Goal: Information Seeking & Learning: Learn about a topic

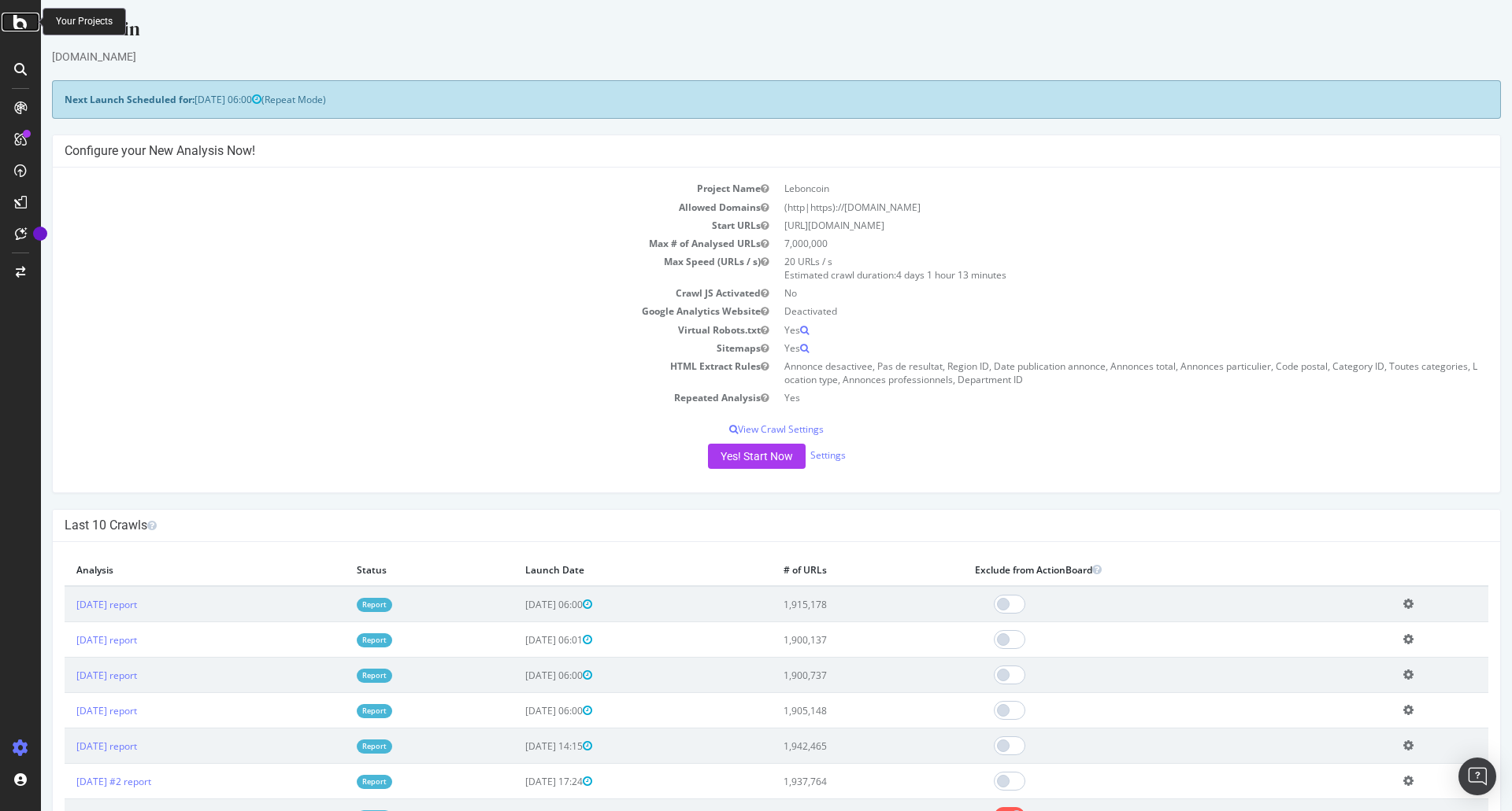
click at [22, 25] on icon at bounding box center [21, 22] width 14 height 19
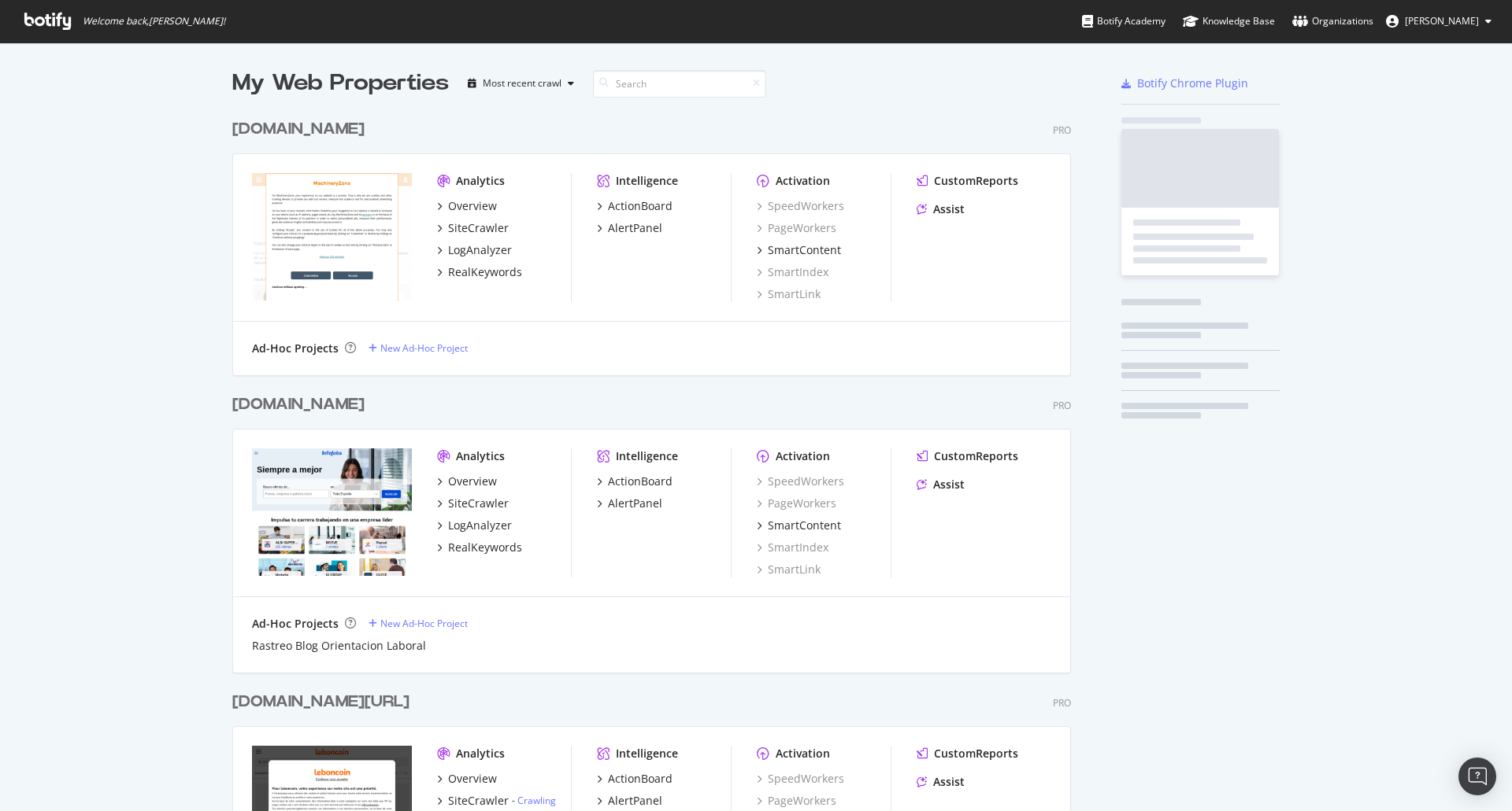
scroll to position [4600, 839]
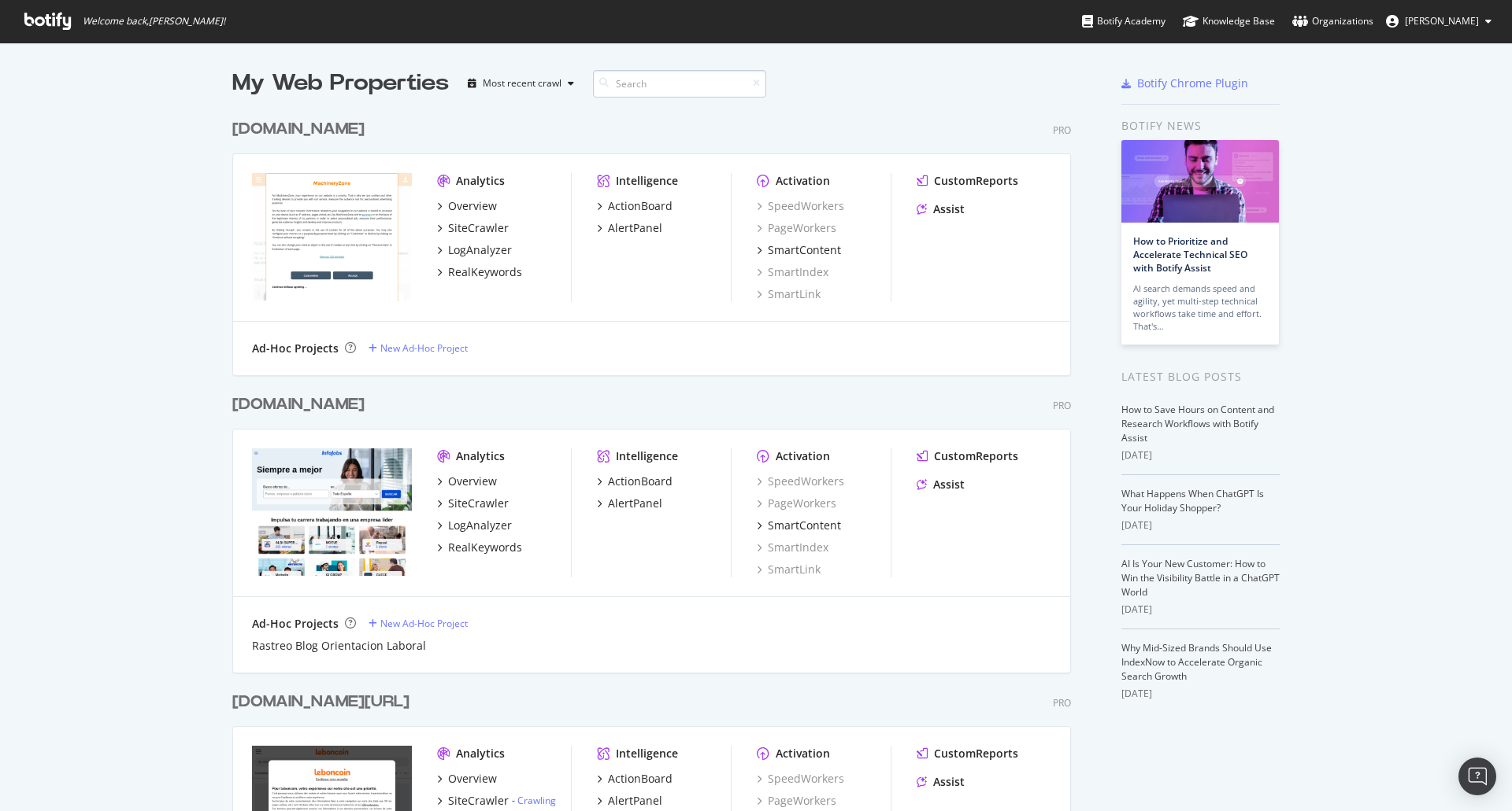
click at [644, 87] on input at bounding box center [679, 83] width 174 height 27
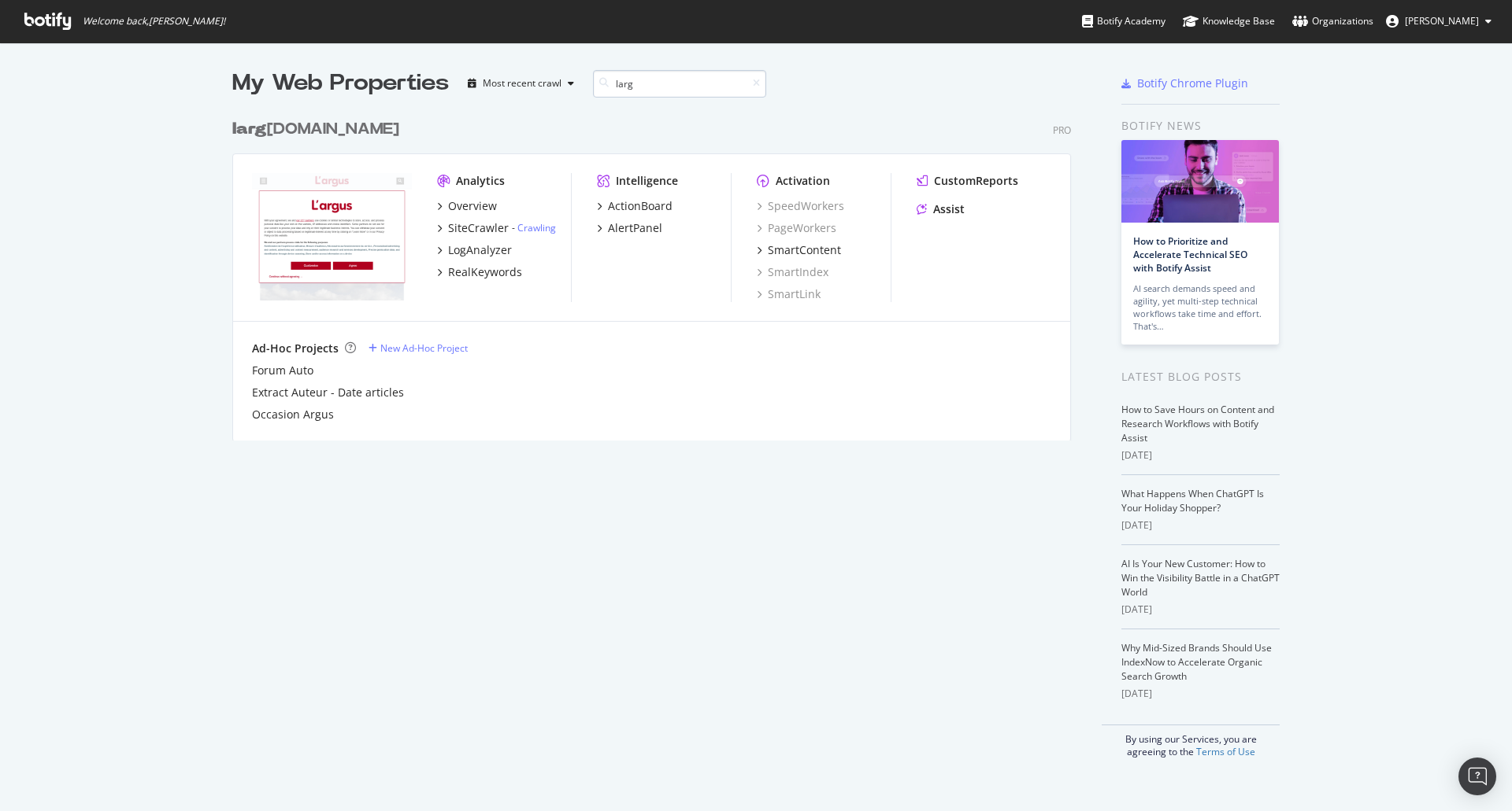
scroll to position [329, 839]
type input "larg"
click at [265, 126] on div "larg [DOMAIN_NAME]" at bounding box center [316, 128] width 167 height 23
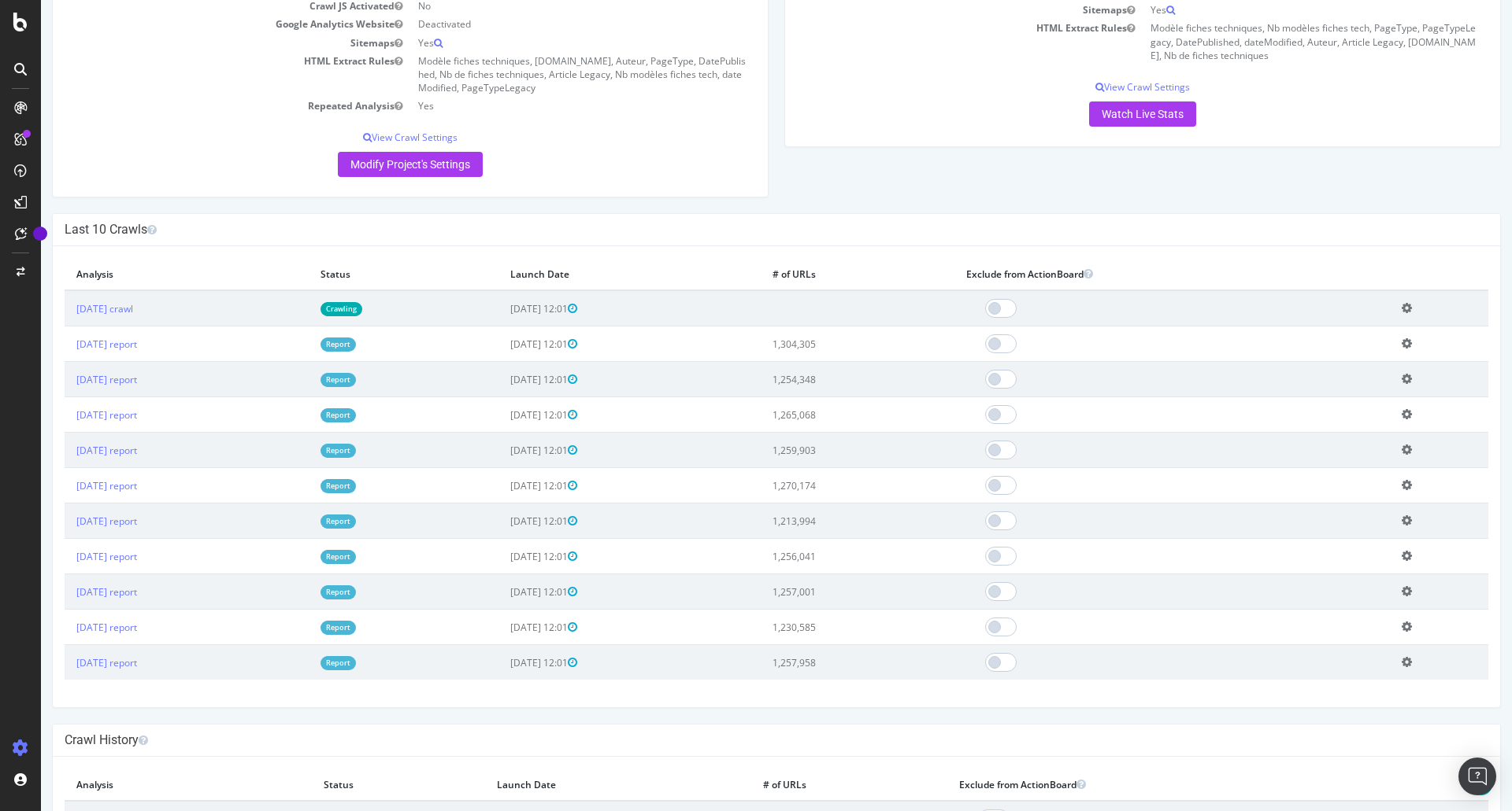
scroll to position [315, 0]
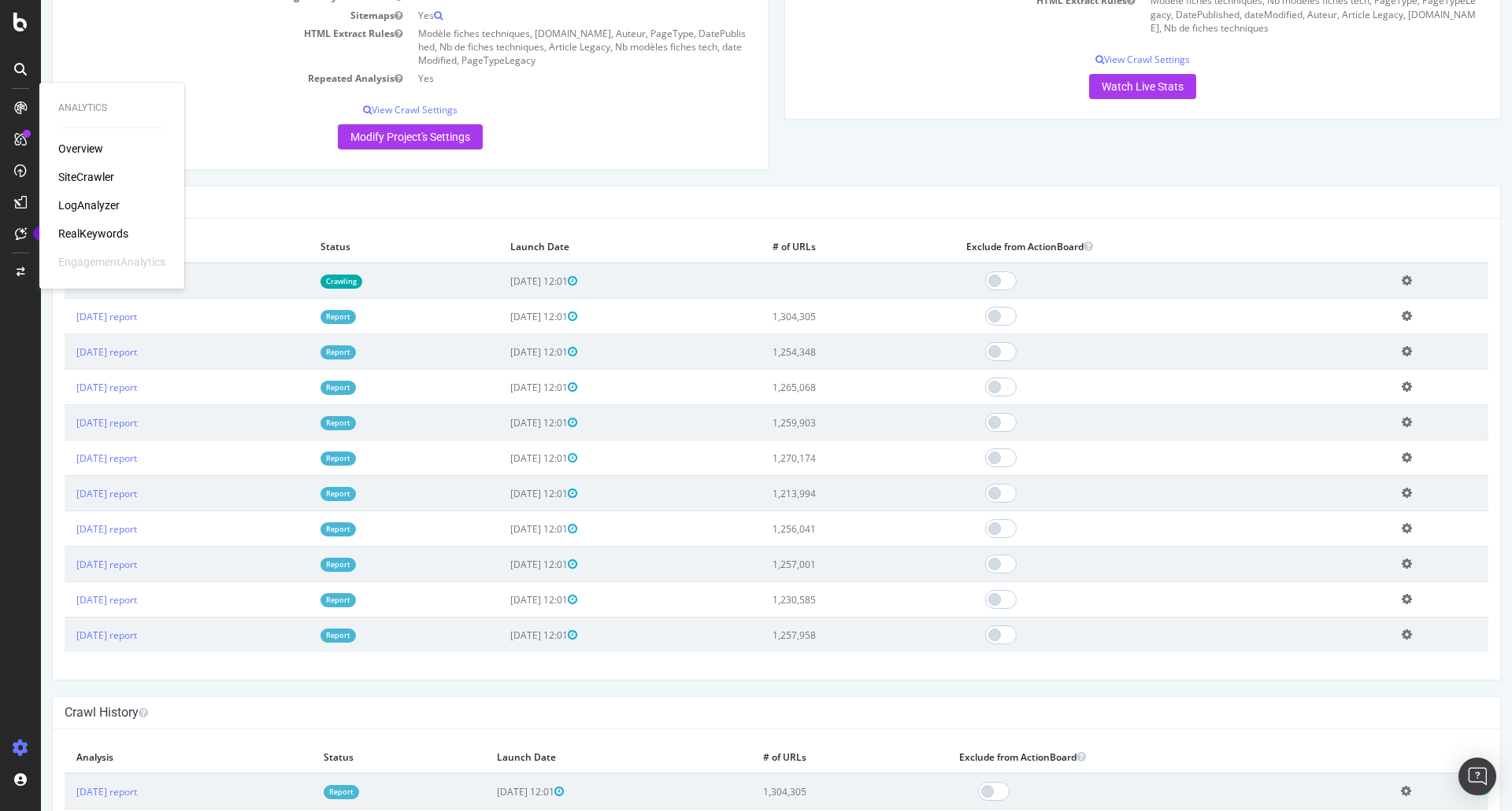
click at [98, 234] on div "RealKeywords" at bounding box center [92, 233] width 70 height 16
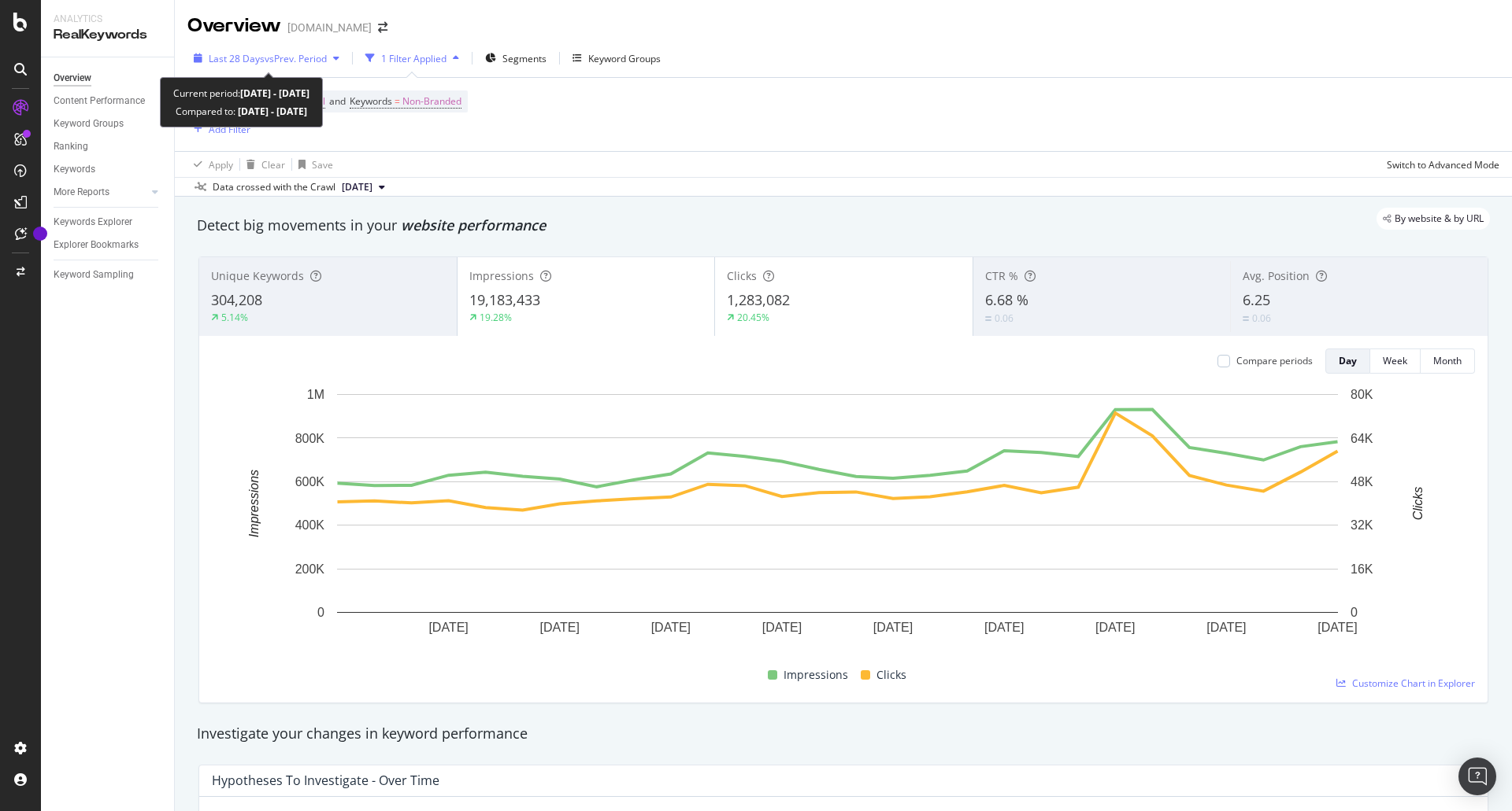
click at [284, 50] on div "Last 28 Days vs Prev. Period" at bounding box center [266, 58] width 158 height 24
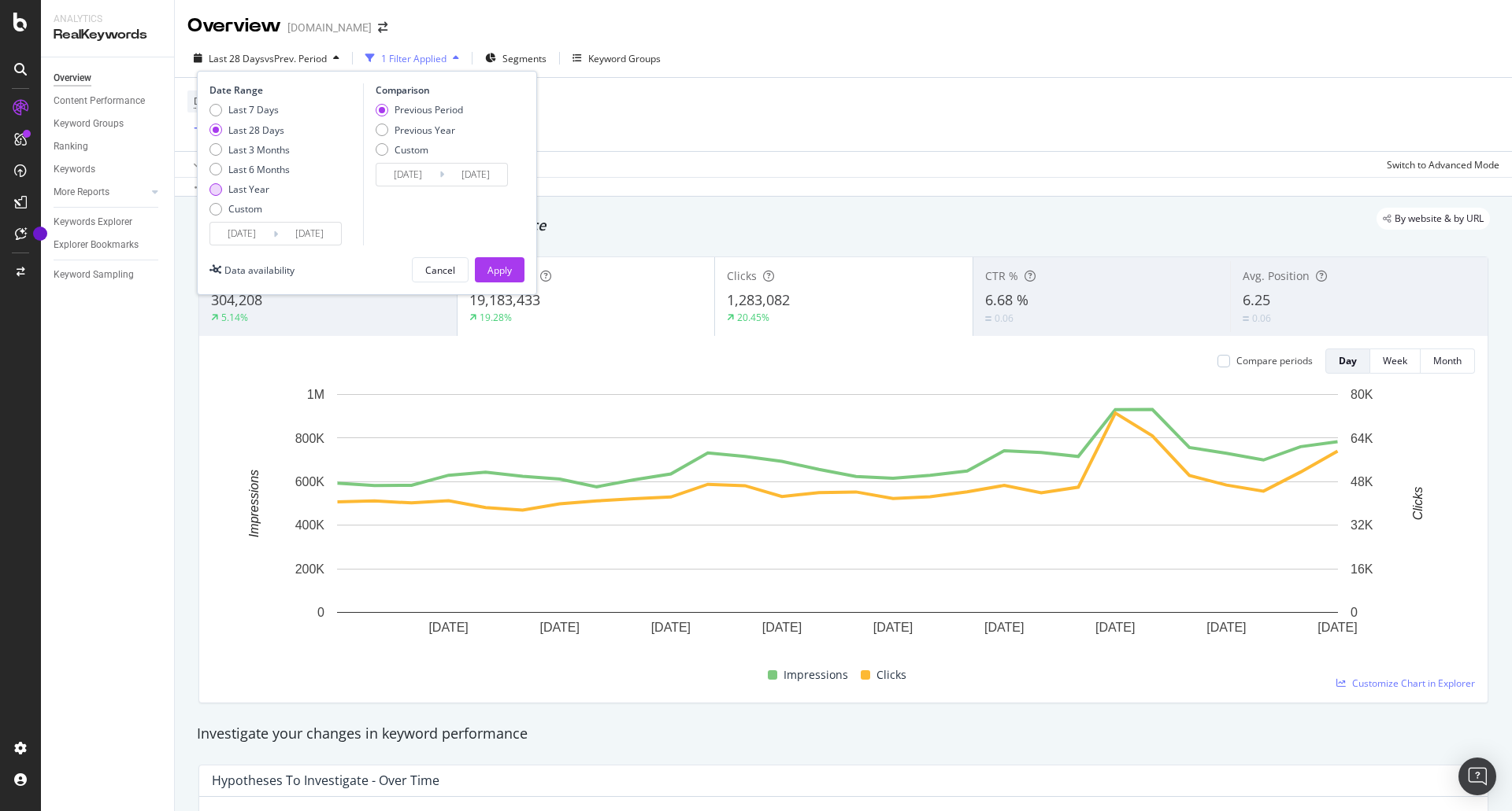
click at [248, 188] on div "Last Year" at bounding box center [249, 189] width 41 height 14
type input "[DATE]"
click at [498, 270] on div "Apply" at bounding box center [499, 271] width 25 height 14
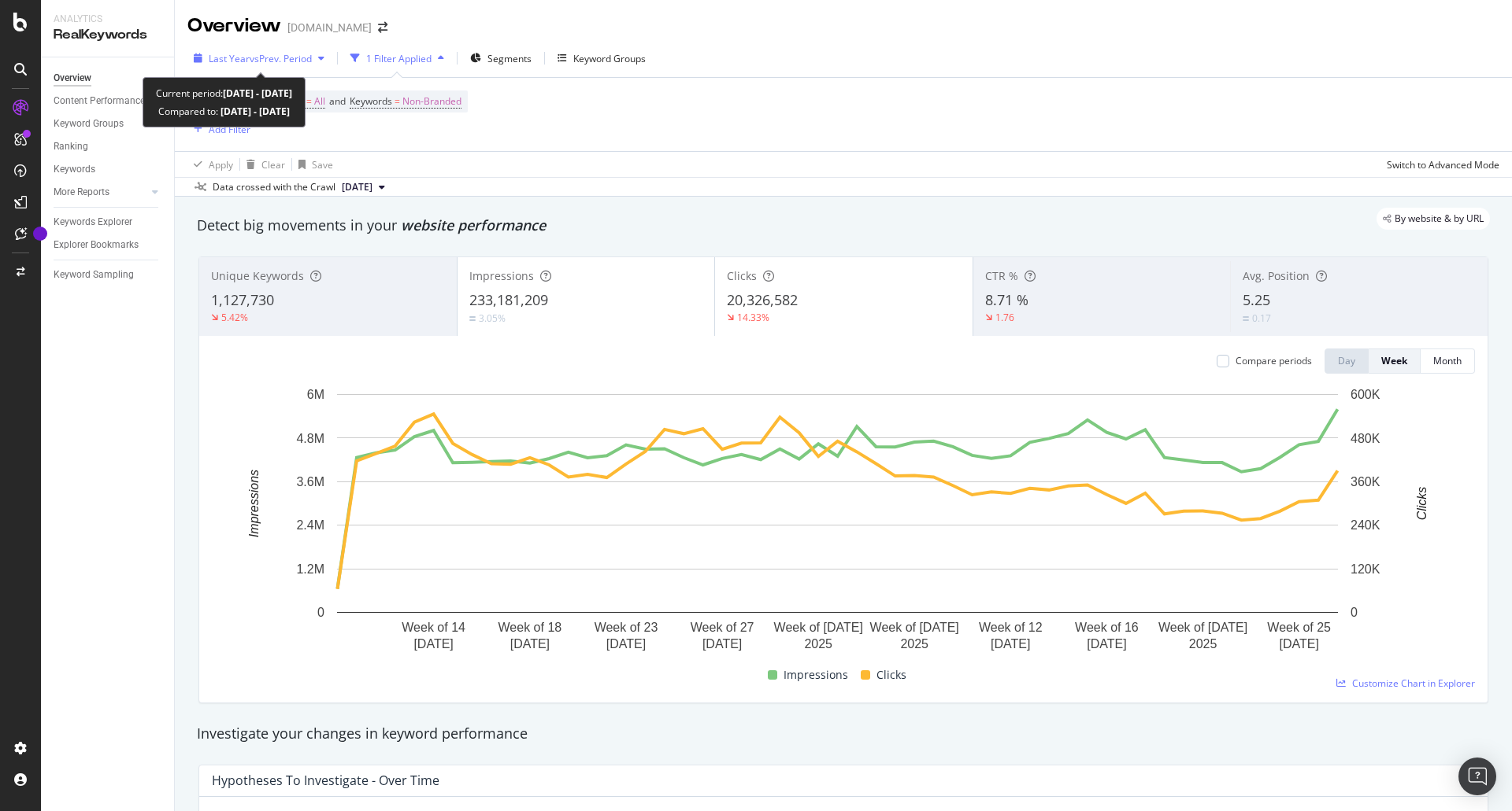
click at [288, 59] on span "vs Prev. Period" at bounding box center [280, 59] width 62 height 14
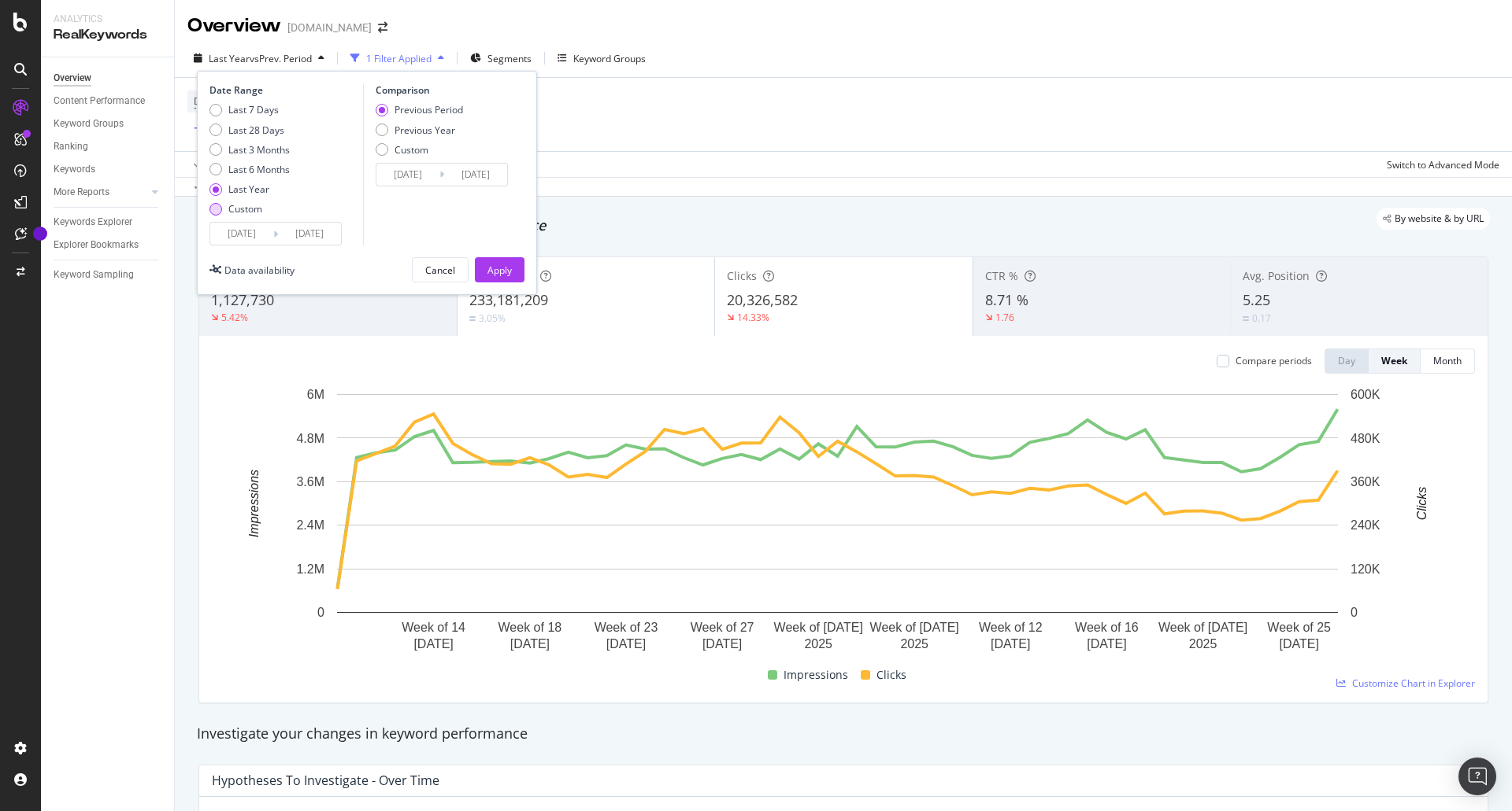
click at [221, 216] on div "Custom" at bounding box center [249, 209] width 80 height 14
type input "[DATE]"
click at [237, 229] on input "[DATE]" at bounding box center [241, 233] width 63 height 22
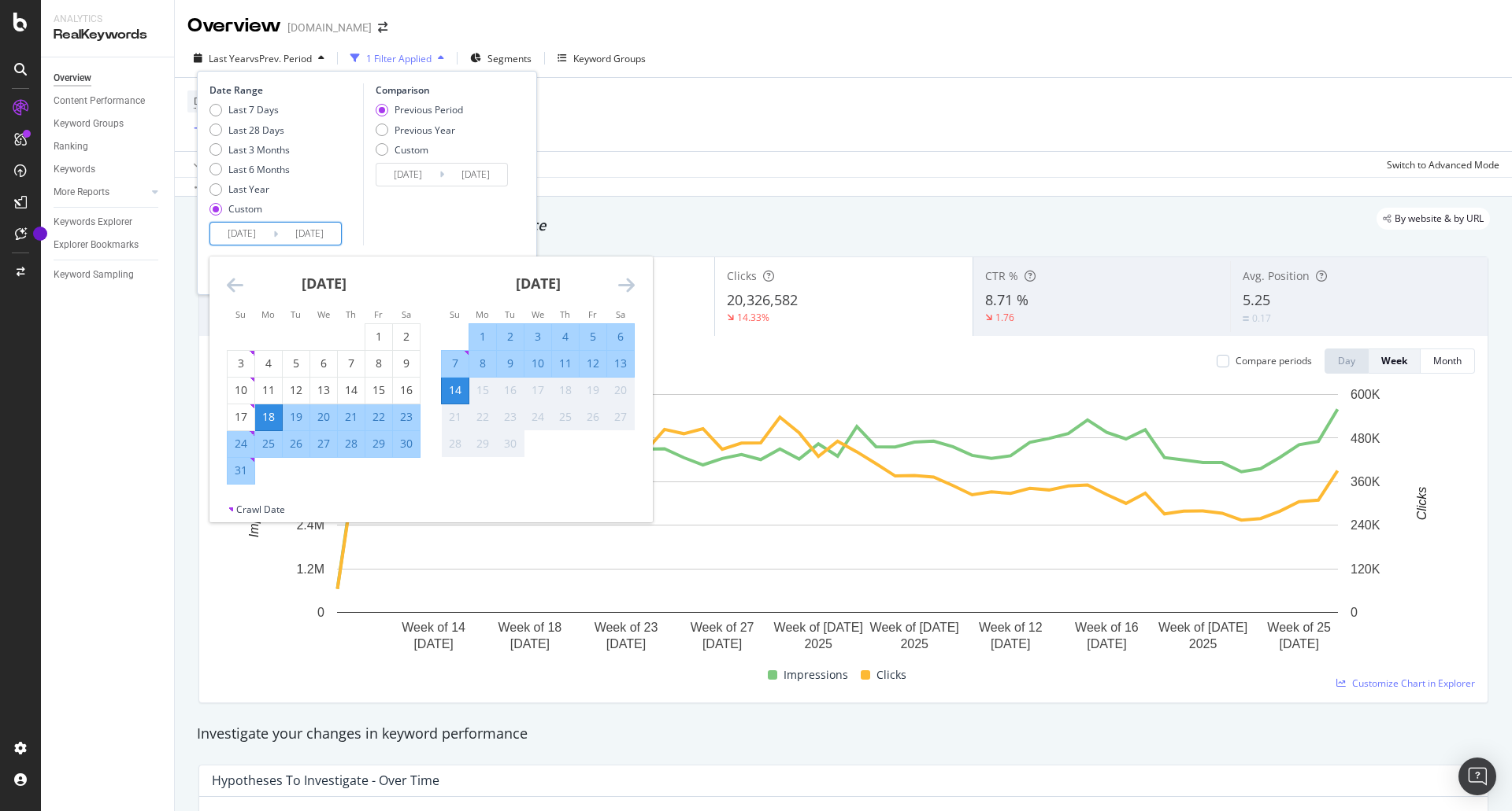
click at [238, 282] on icon "Move backward to switch to the previous month." at bounding box center [235, 284] width 17 height 19
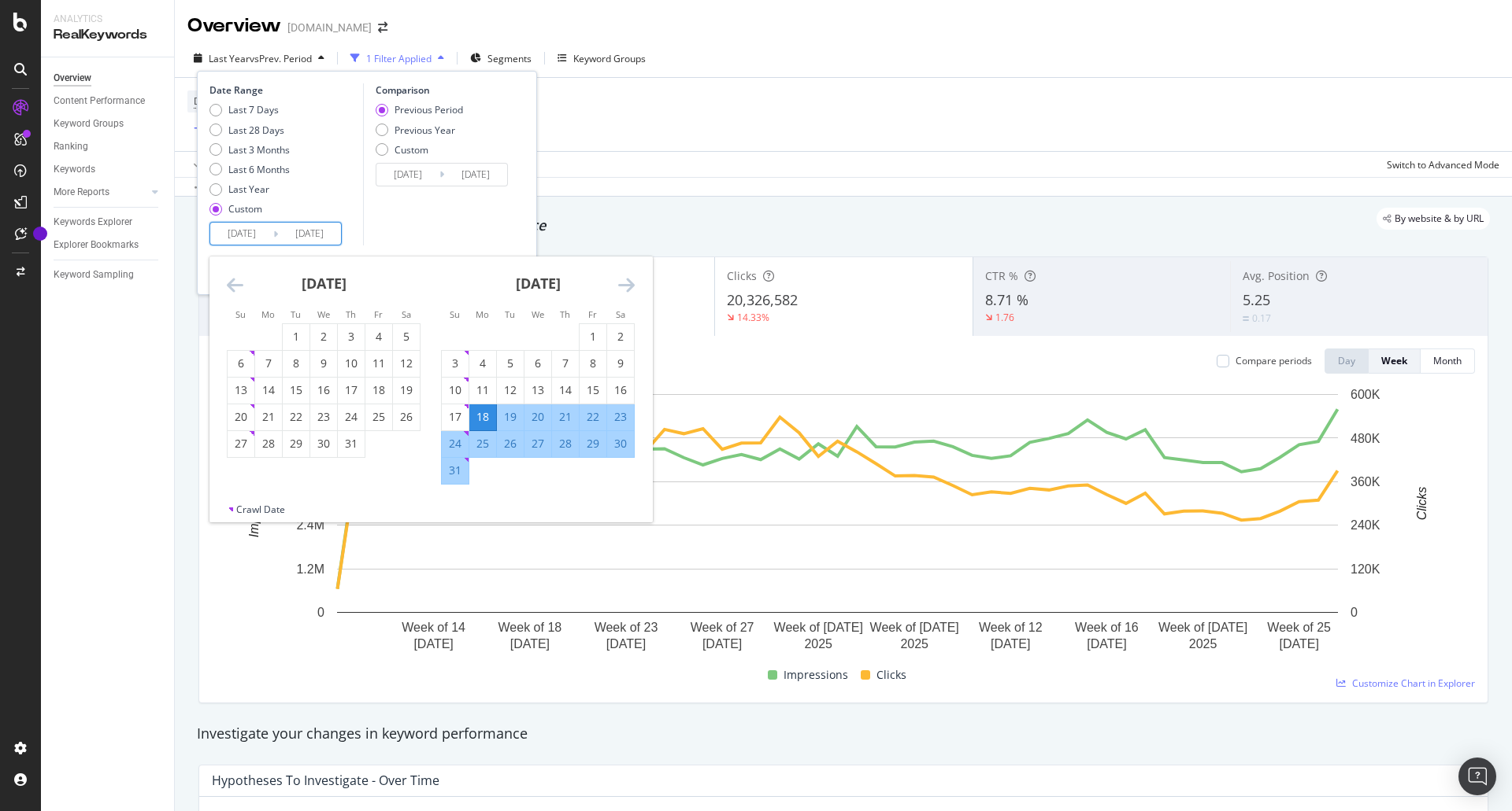
click at [238, 282] on icon "Move backward to switch to the previous month." at bounding box center [235, 284] width 17 height 19
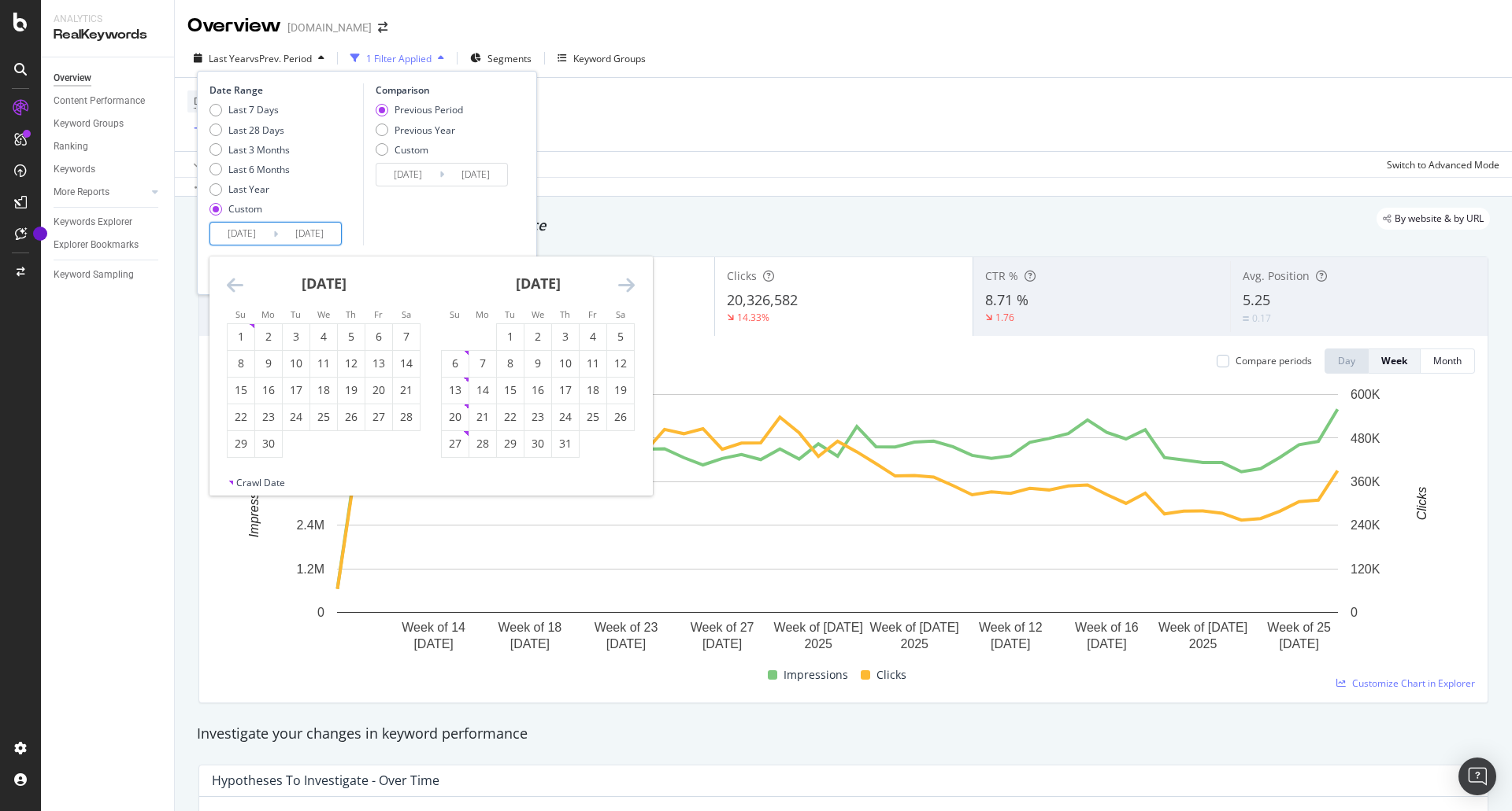
click at [238, 282] on icon "Move backward to switch to the previous month." at bounding box center [235, 284] width 17 height 19
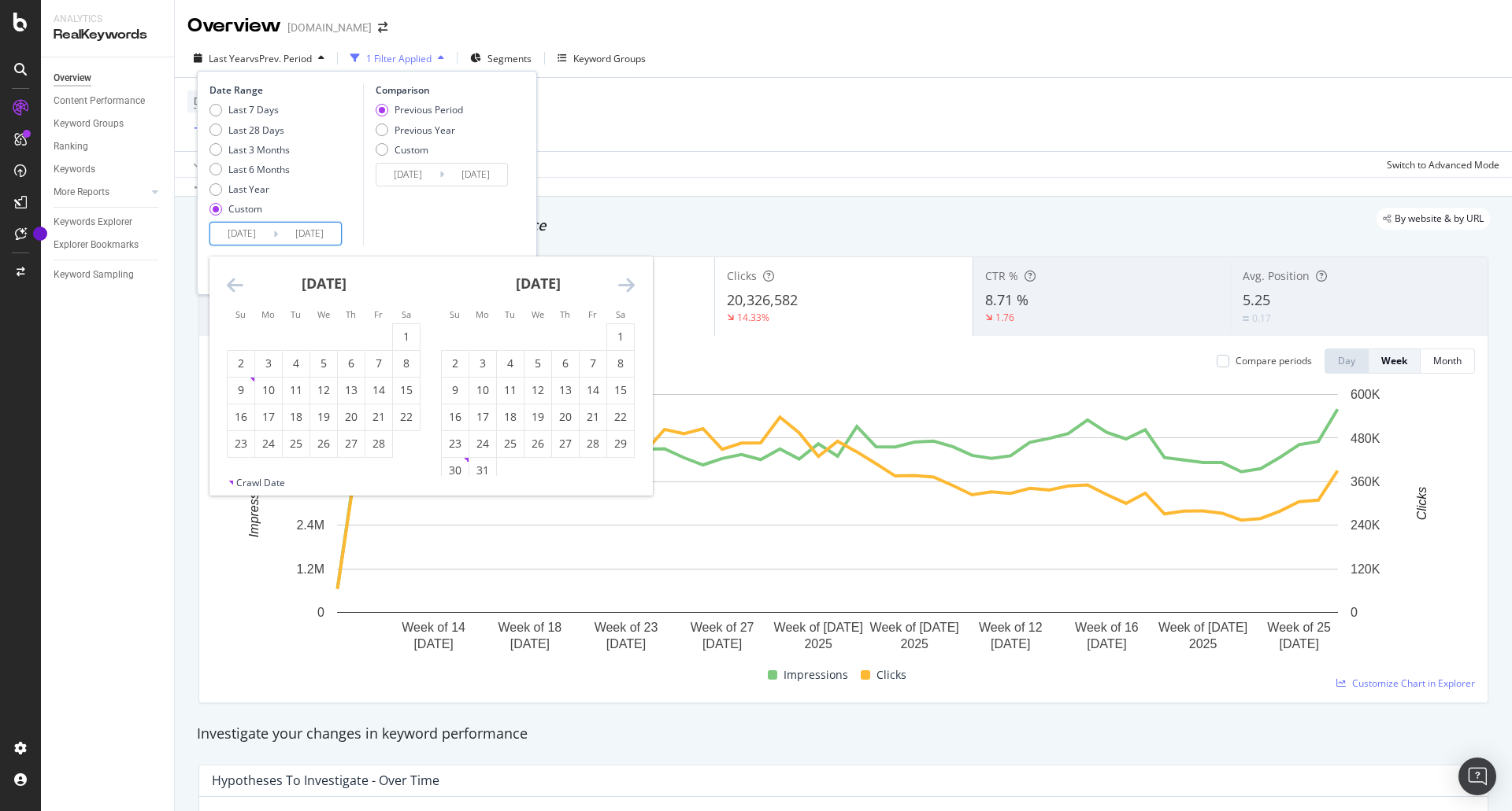
click at [238, 282] on icon "Move backward to switch to the previous month." at bounding box center [235, 284] width 17 height 19
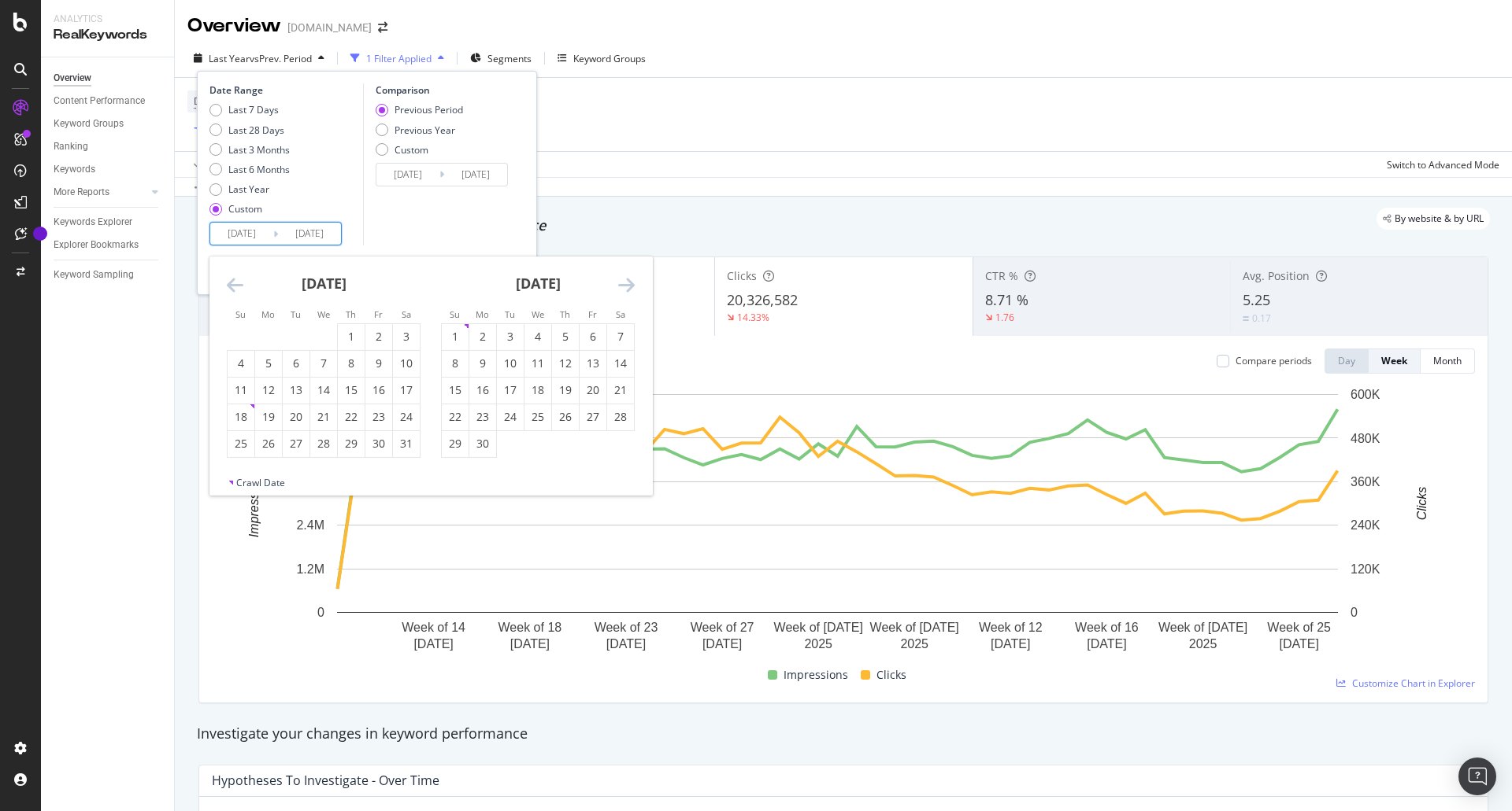
click at [238, 282] on icon "Move backward to switch to the previous month." at bounding box center [235, 284] width 17 height 19
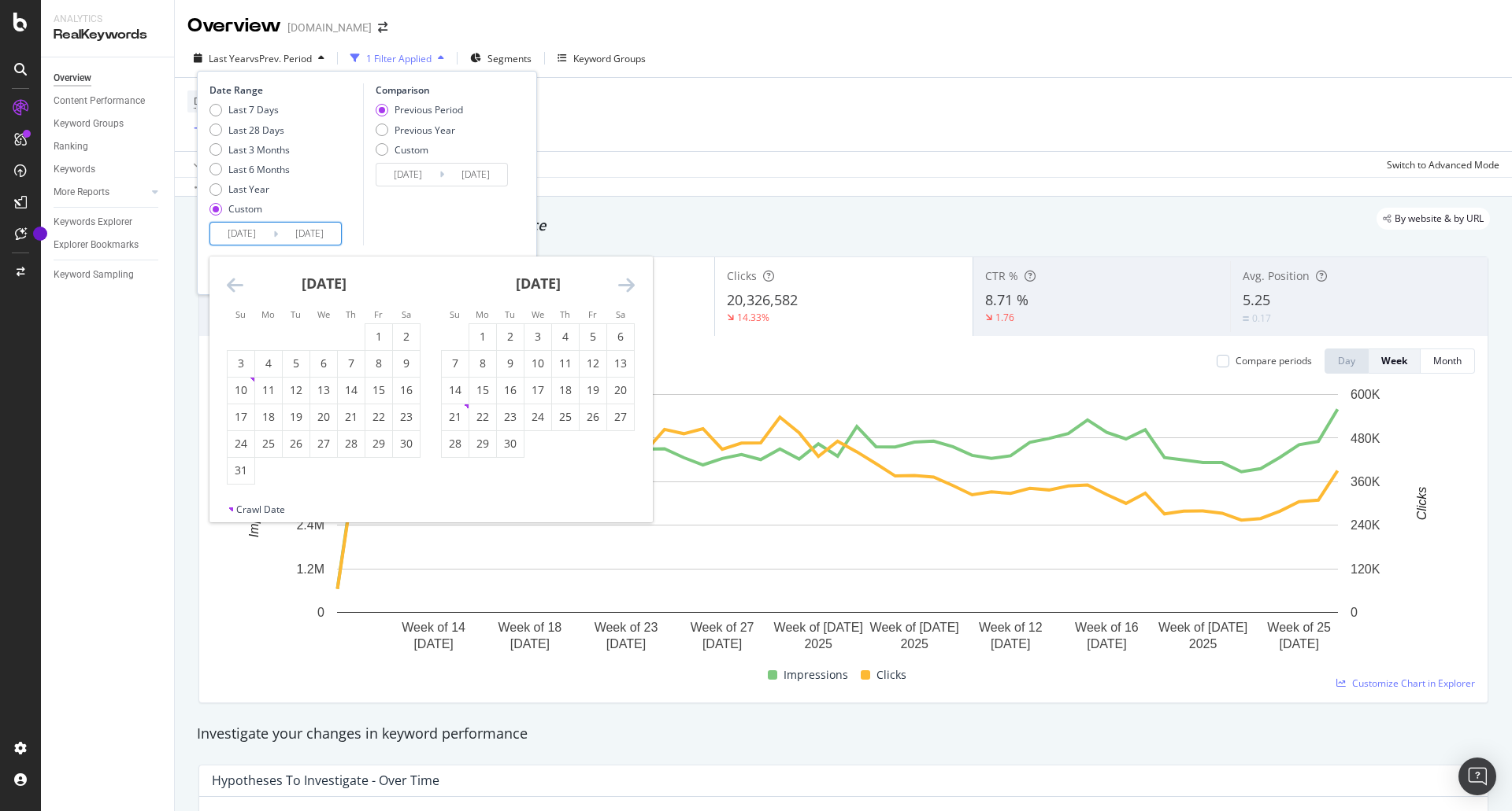
click at [238, 282] on icon "Move backward to switch to the previous month." at bounding box center [235, 284] width 17 height 19
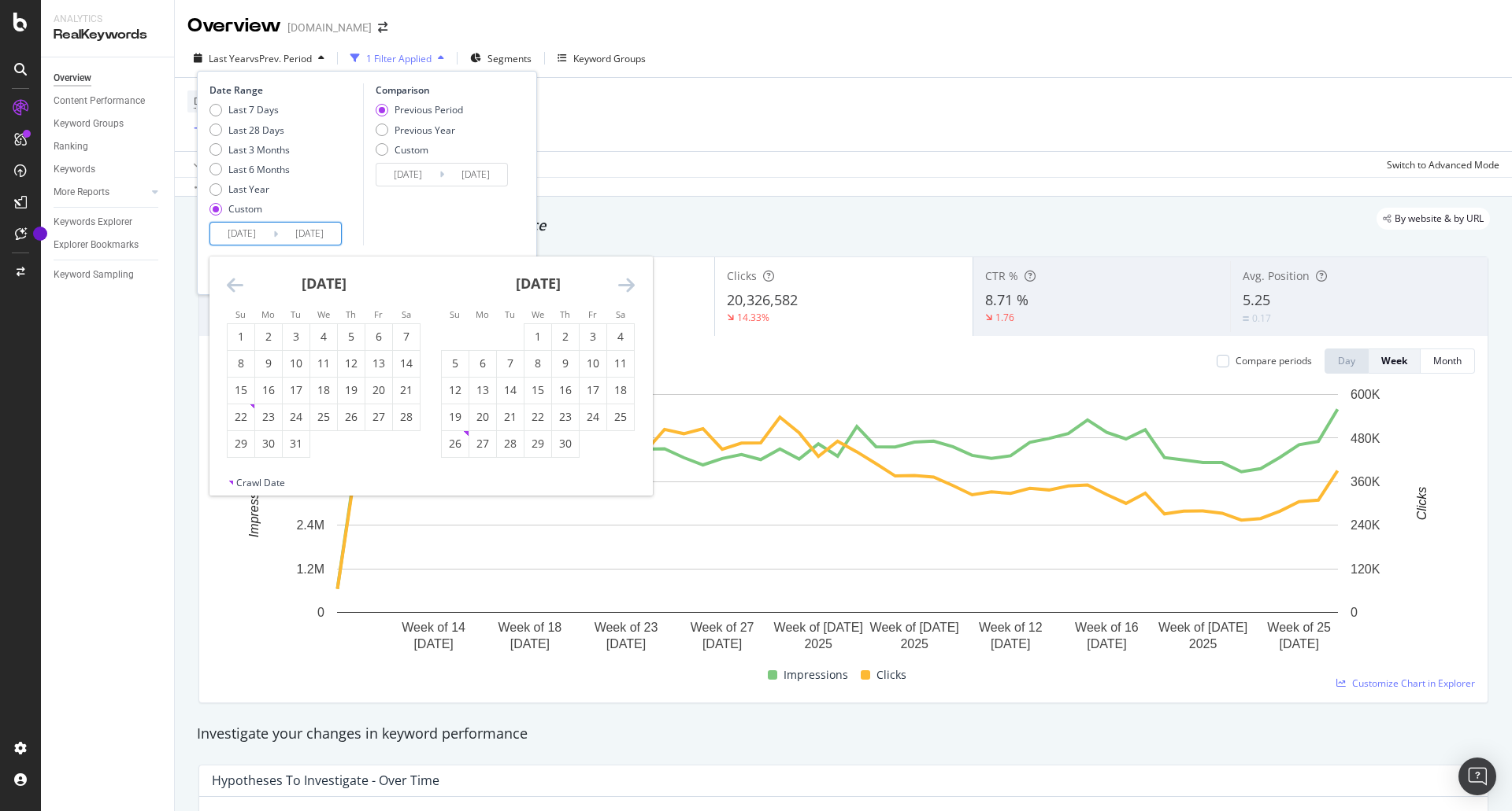
click at [238, 282] on icon "Move backward to switch to the previous month." at bounding box center [235, 284] width 17 height 19
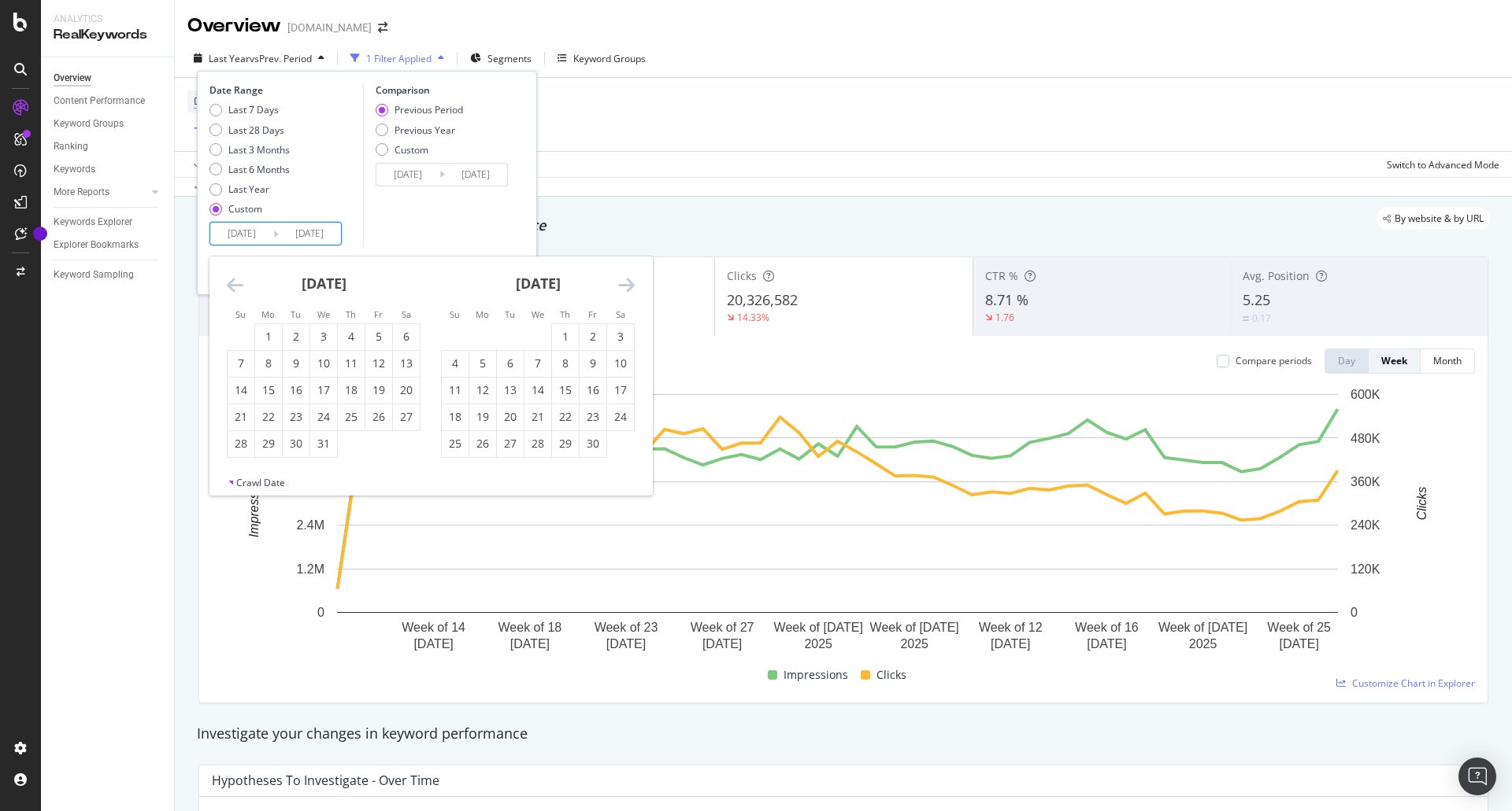
click at [238, 282] on icon "Move backward to switch to the previous month." at bounding box center [235, 284] width 17 height 19
click at [239, 335] on div "1" at bounding box center [240, 336] width 26 height 16
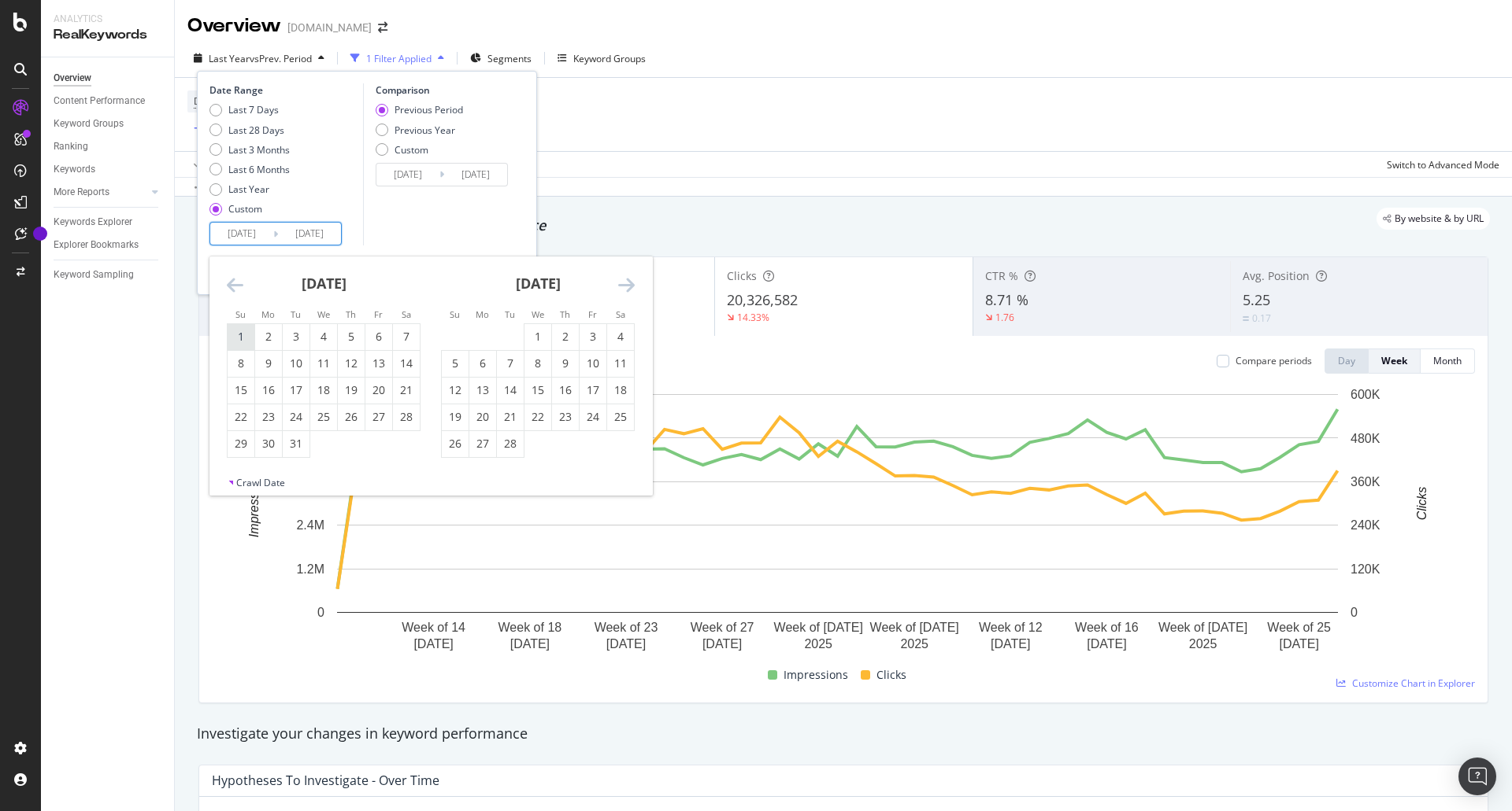
type input "[DATE]"
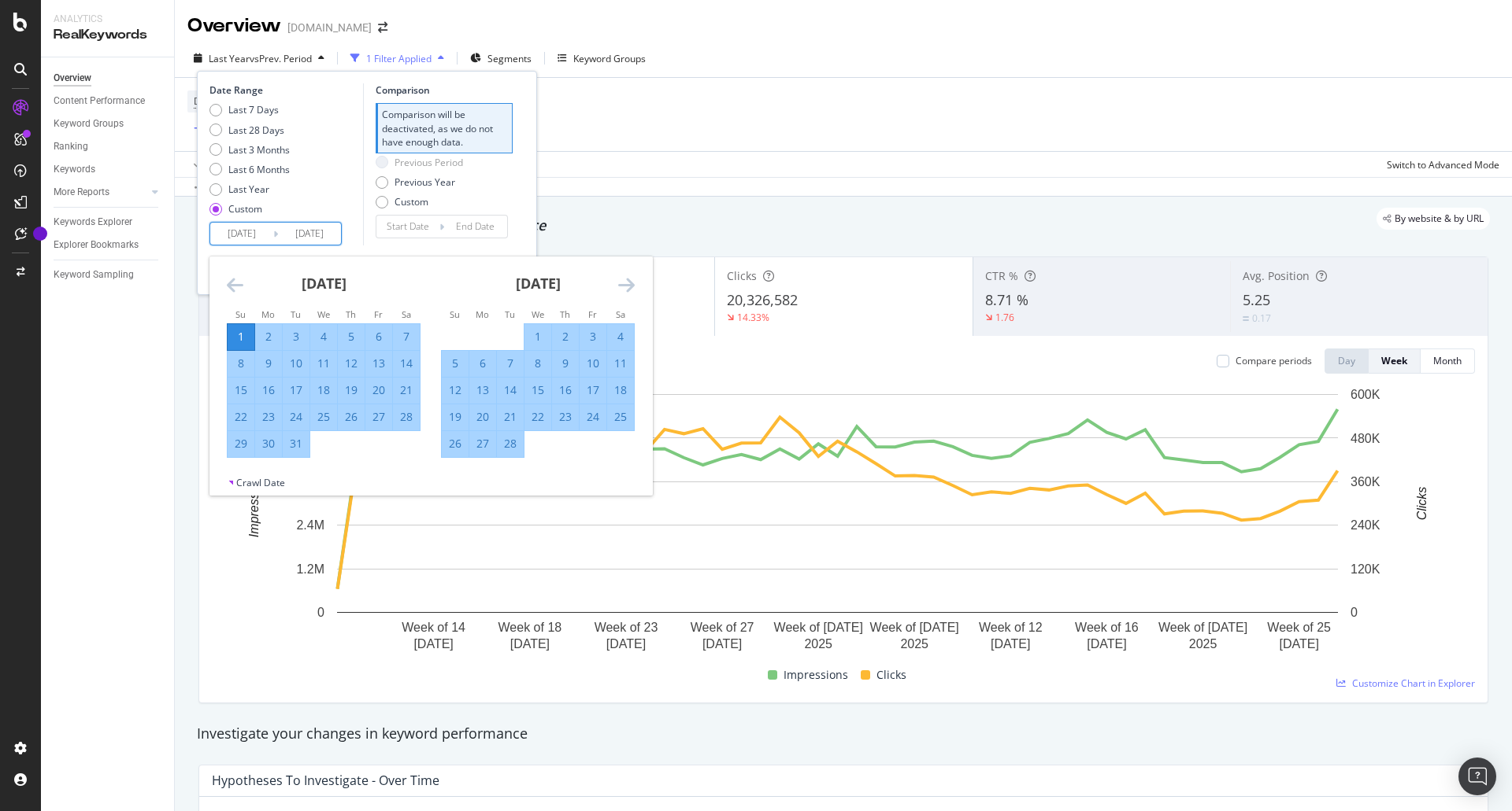
click at [305, 232] on input "[DATE]" at bounding box center [309, 233] width 63 height 22
type input "202/09/14"
type input "[DATE]"
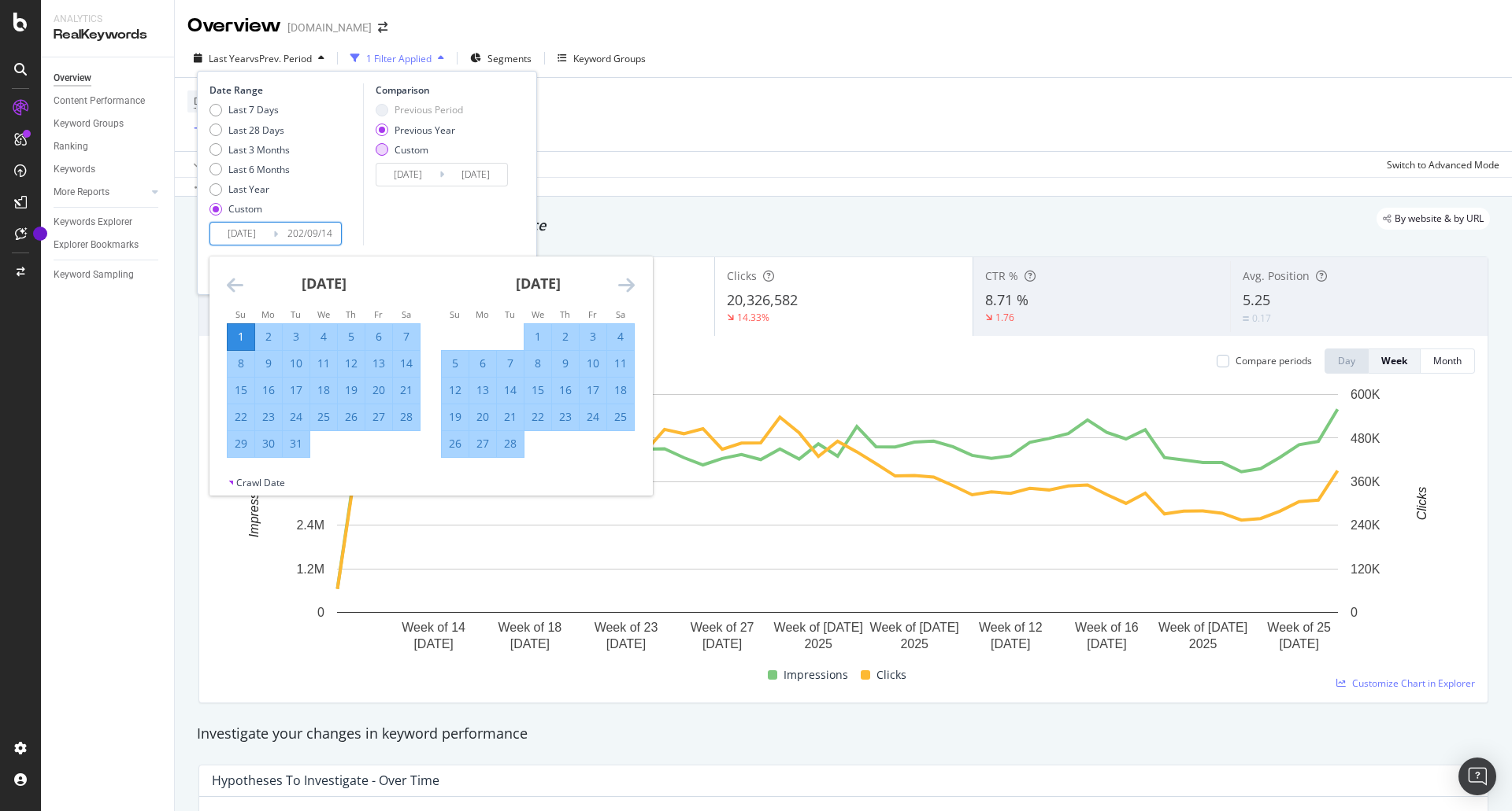
type input "[DATE]"
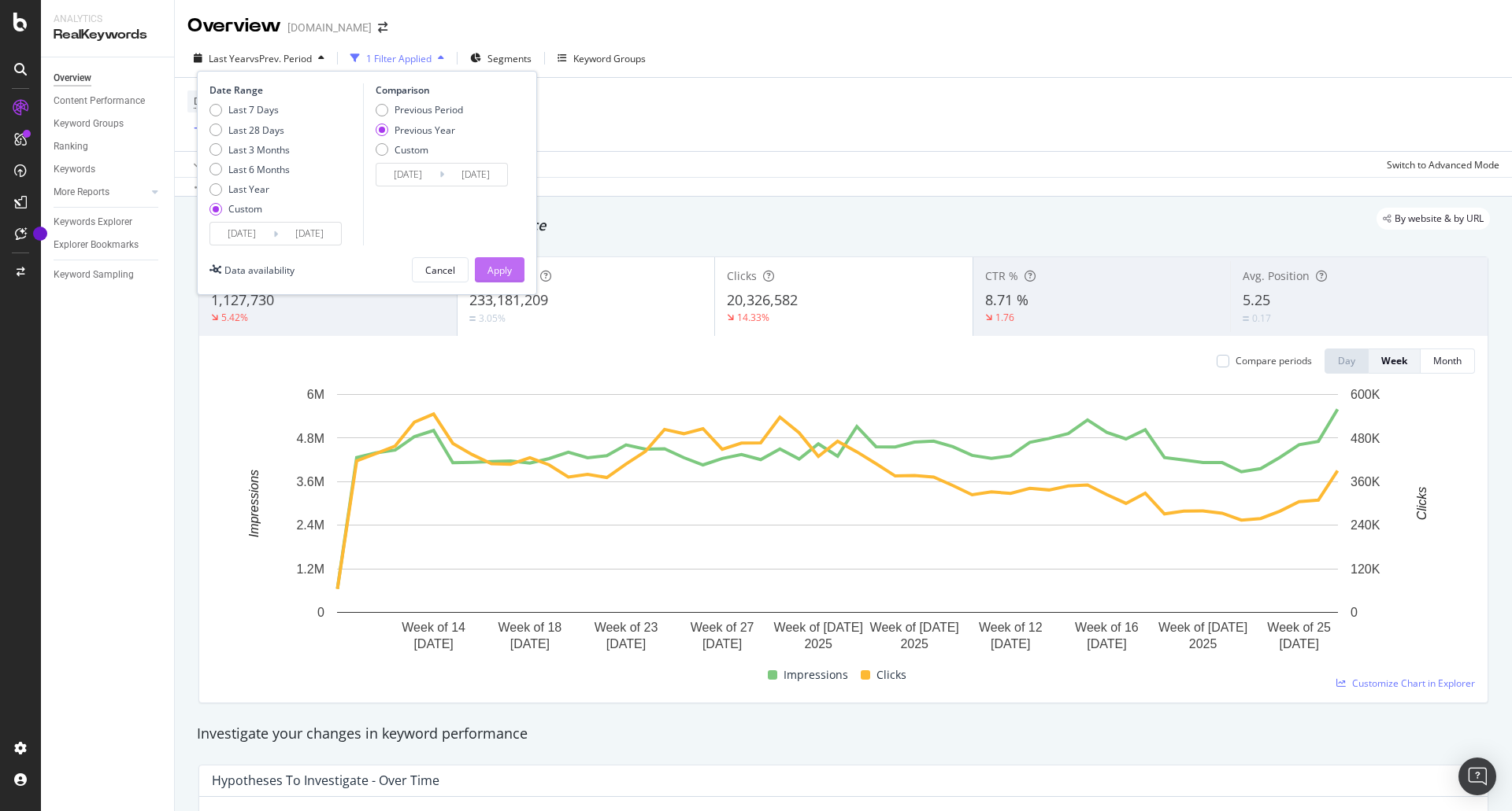
type input "[DATE]"
click at [504, 273] on div "Apply" at bounding box center [499, 271] width 25 height 14
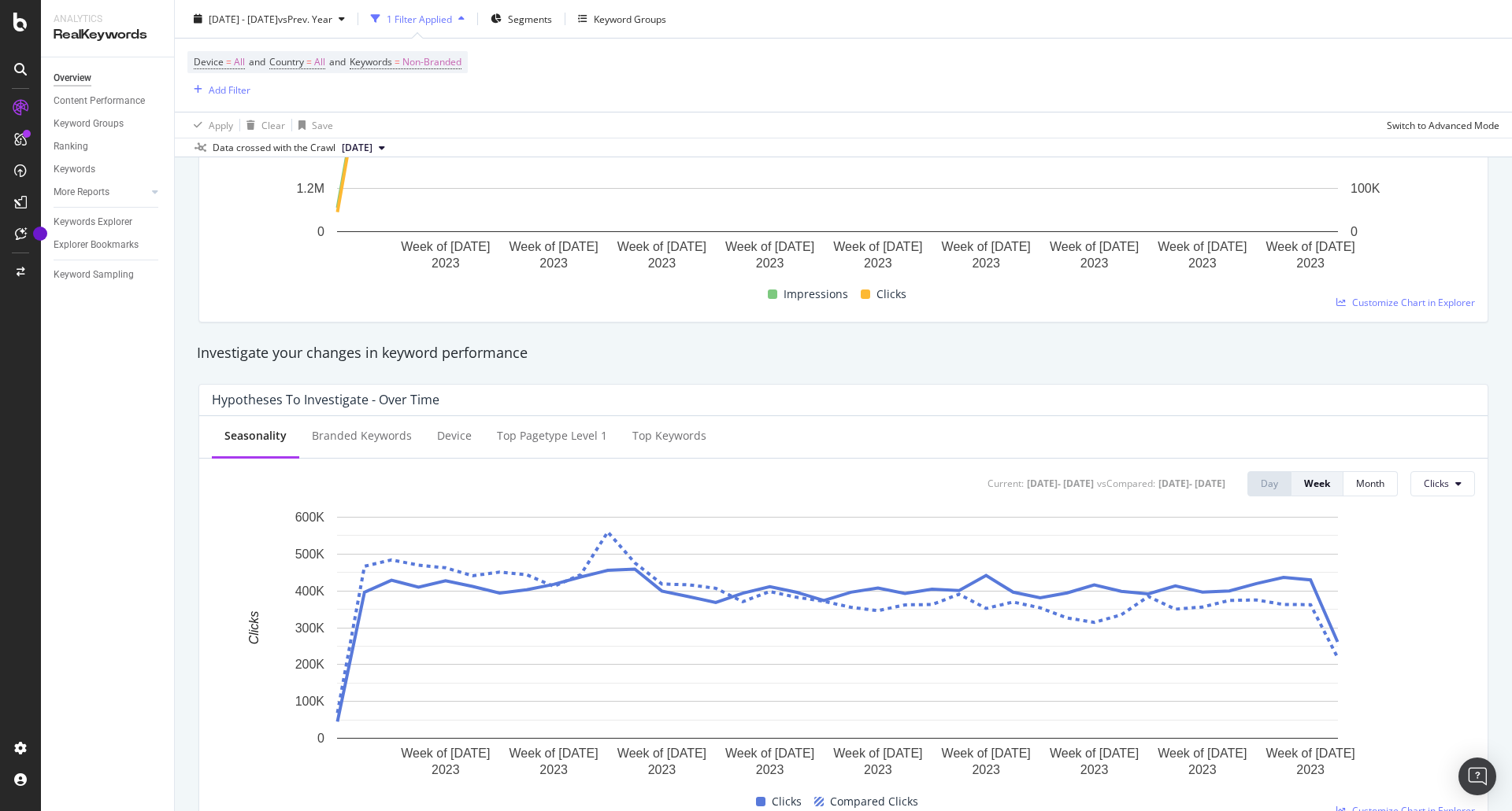
scroll to position [393, 0]
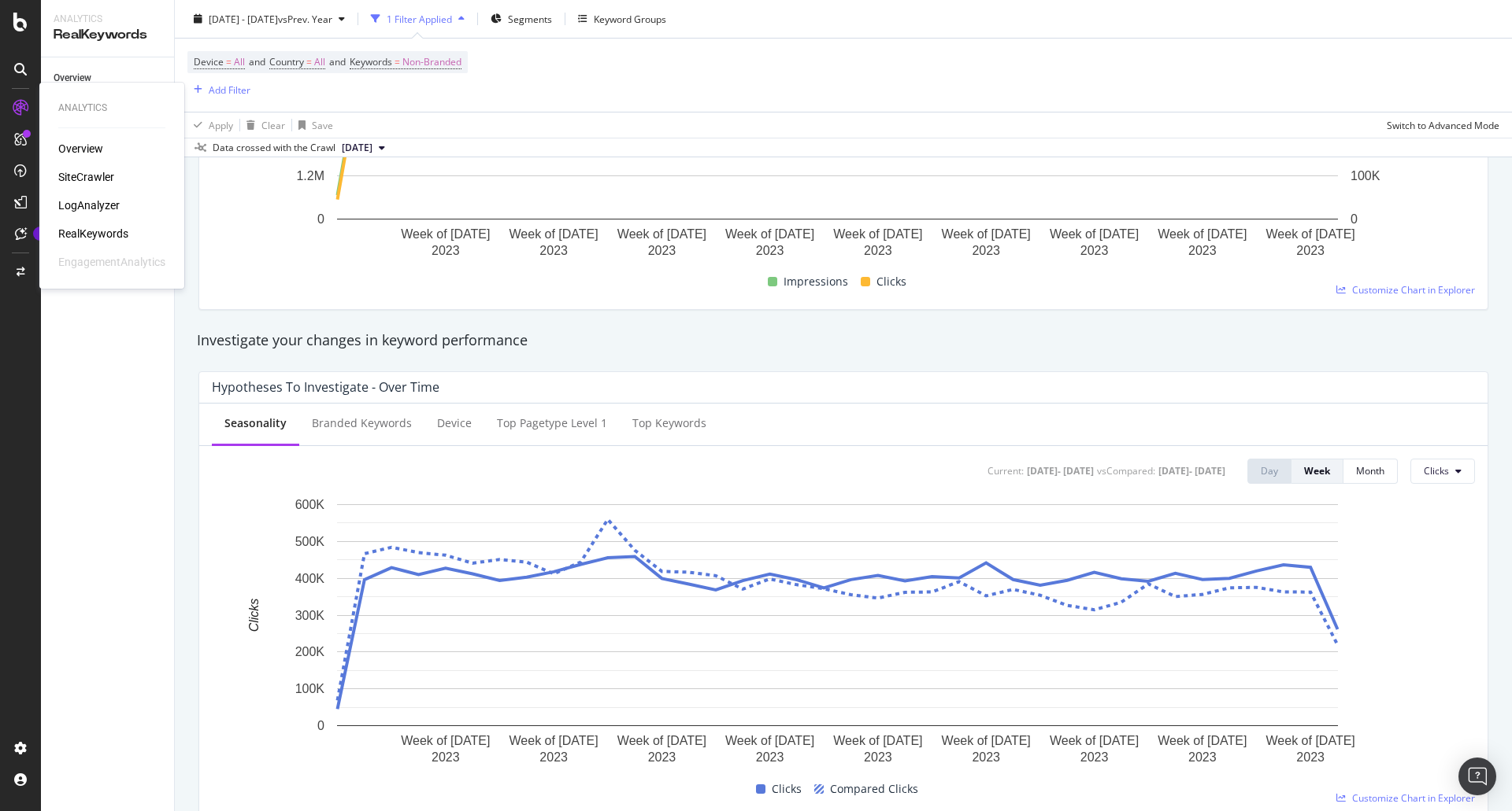
click at [93, 202] on div "LogAnalyzer" at bounding box center [88, 205] width 62 height 16
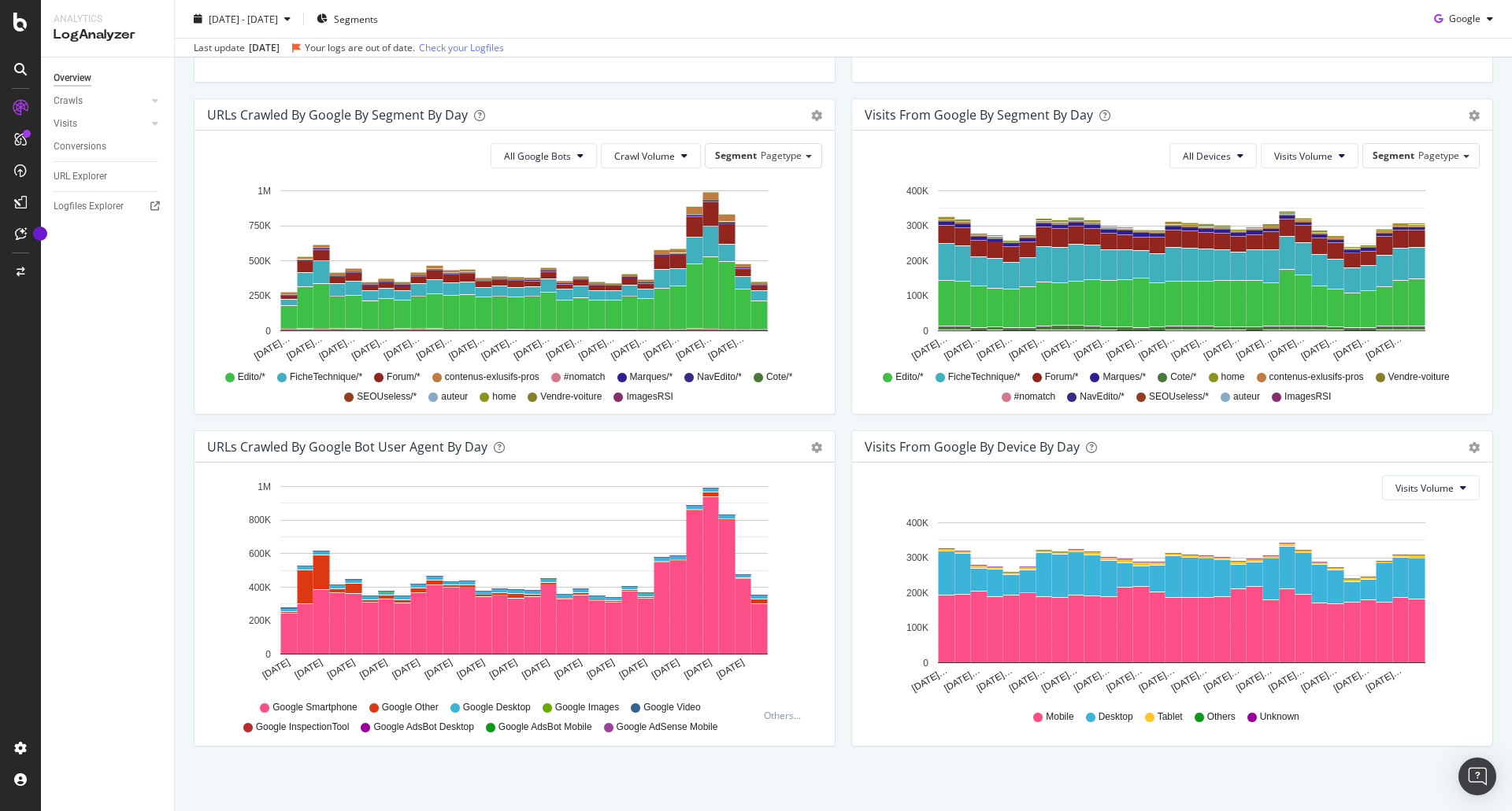
scroll to position [500, 0]
